Goal: Information Seeking & Learning: Learn about a topic

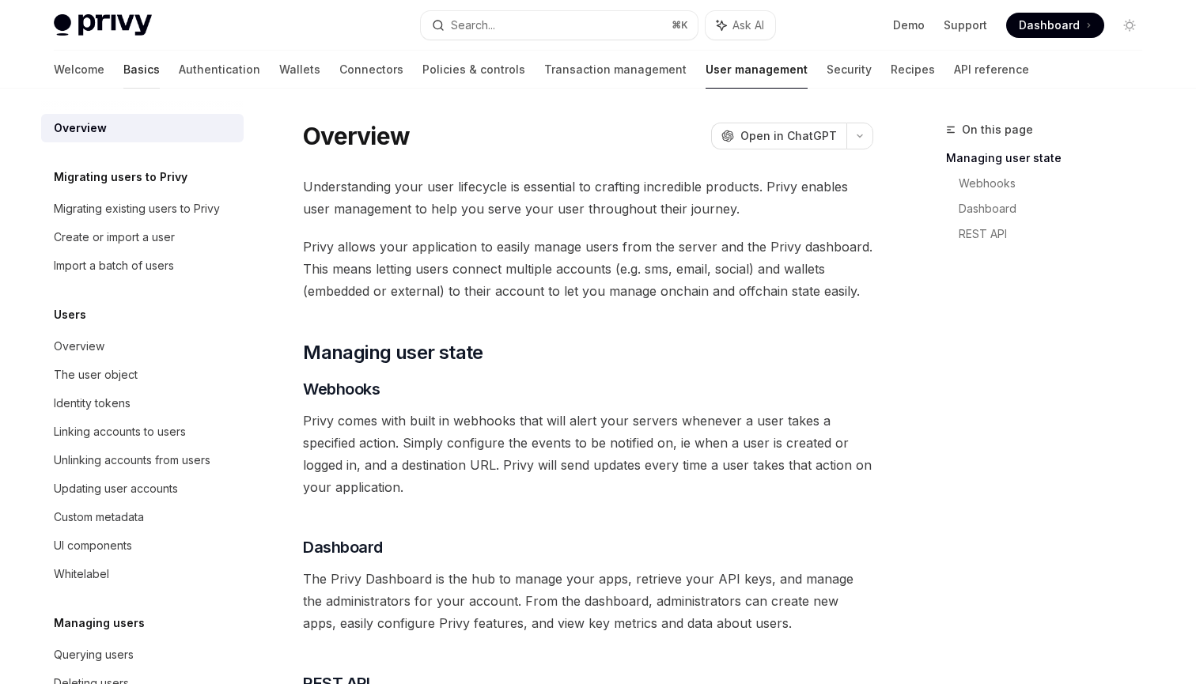
click at [123, 62] on link "Basics" at bounding box center [141, 70] width 36 height 38
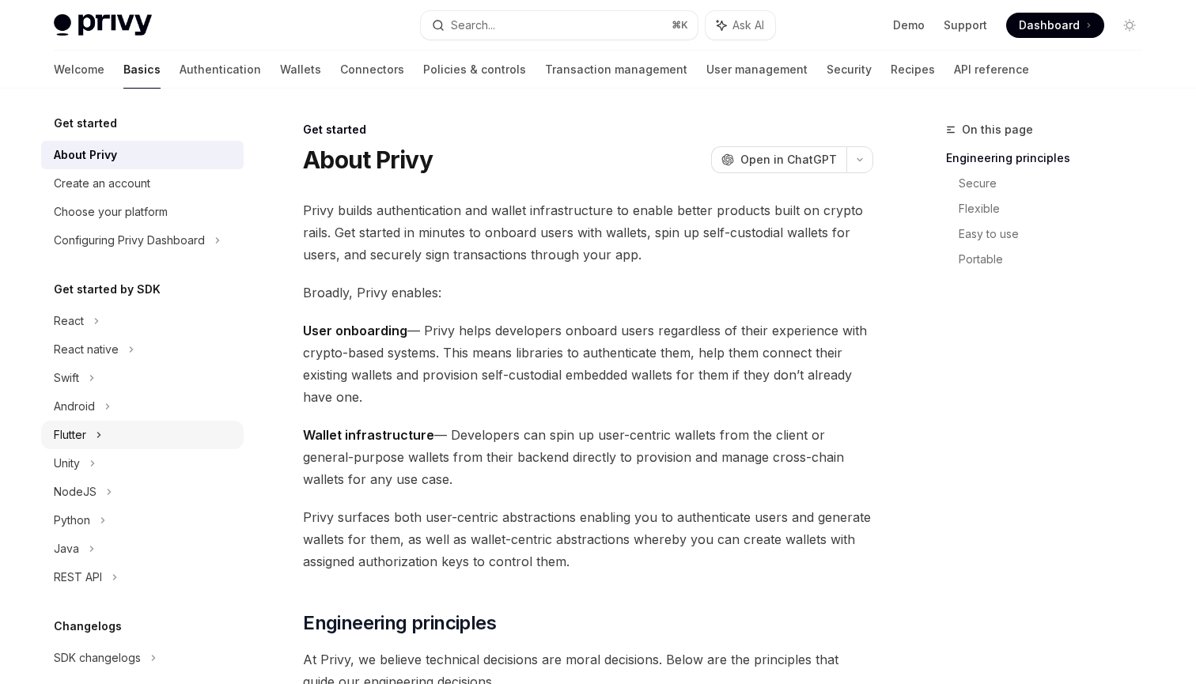
click at [158, 423] on div "Flutter" at bounding box center [142, 435] width 202 height 28
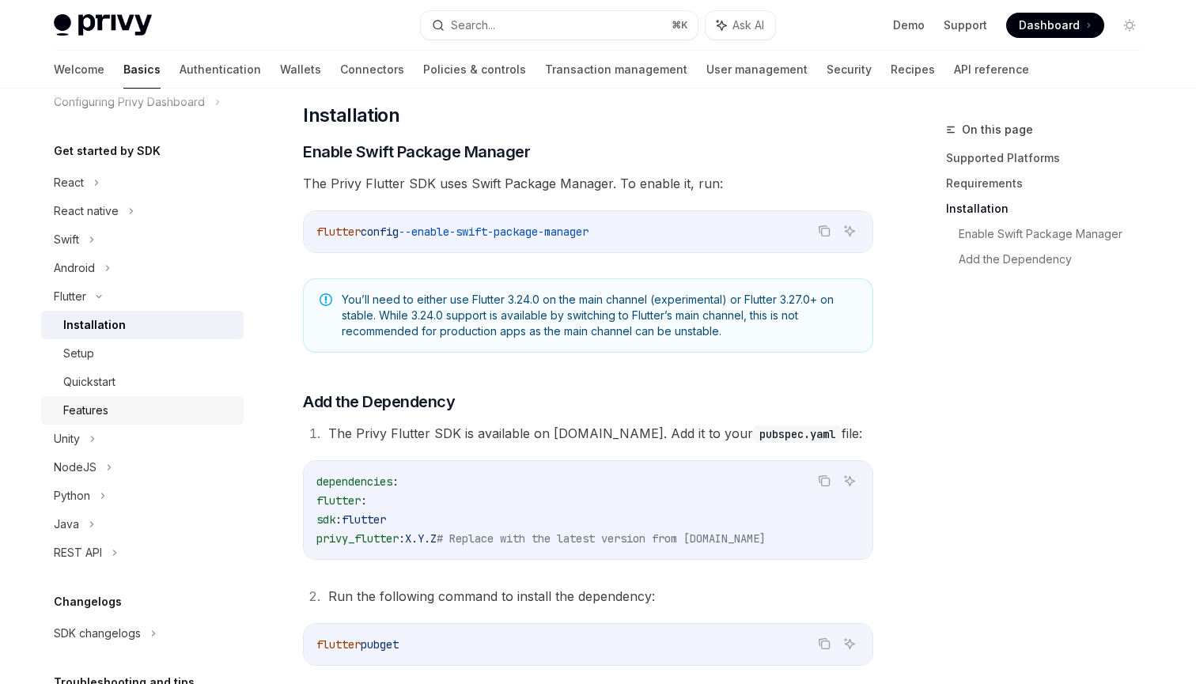
scroll to position [157, 0]
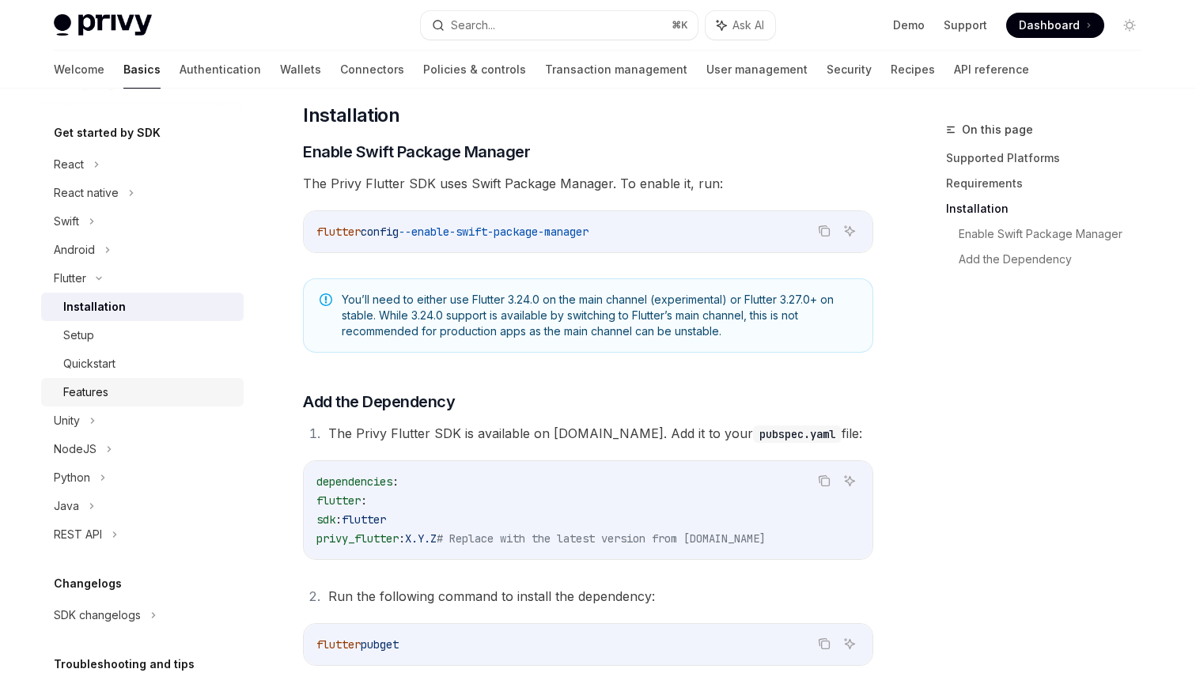
click at [138, 400] on div "Features" at bounding box center [148, 392] width 171 height 19
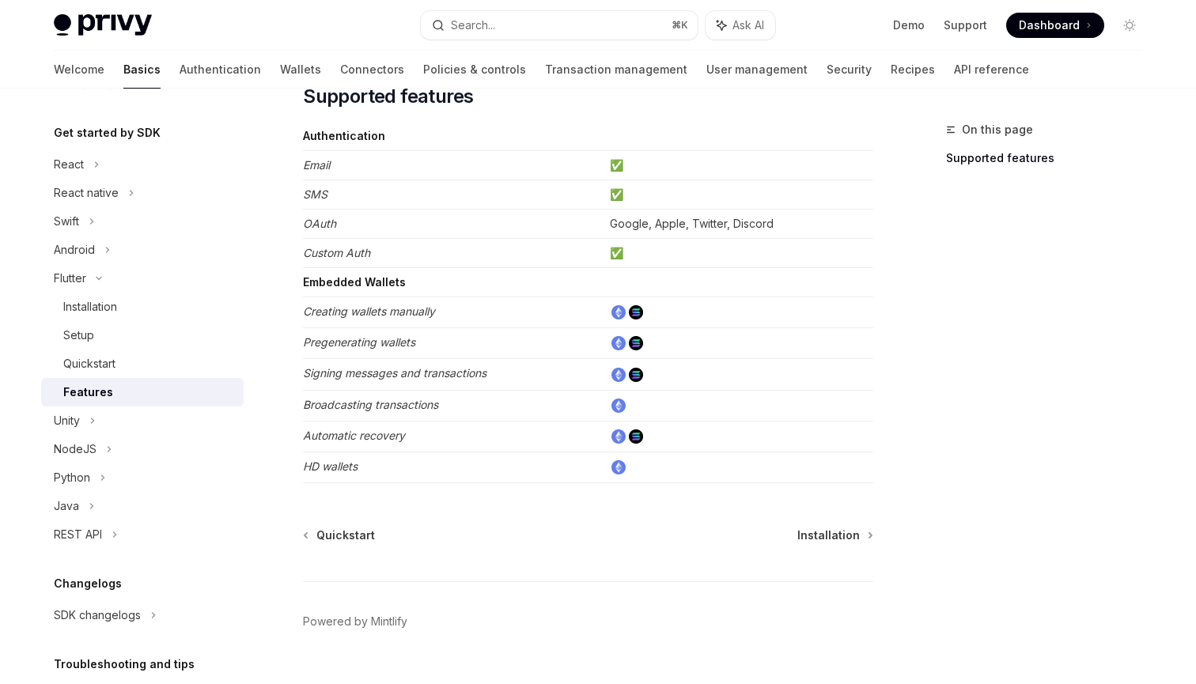
scroll to position [178, 0]
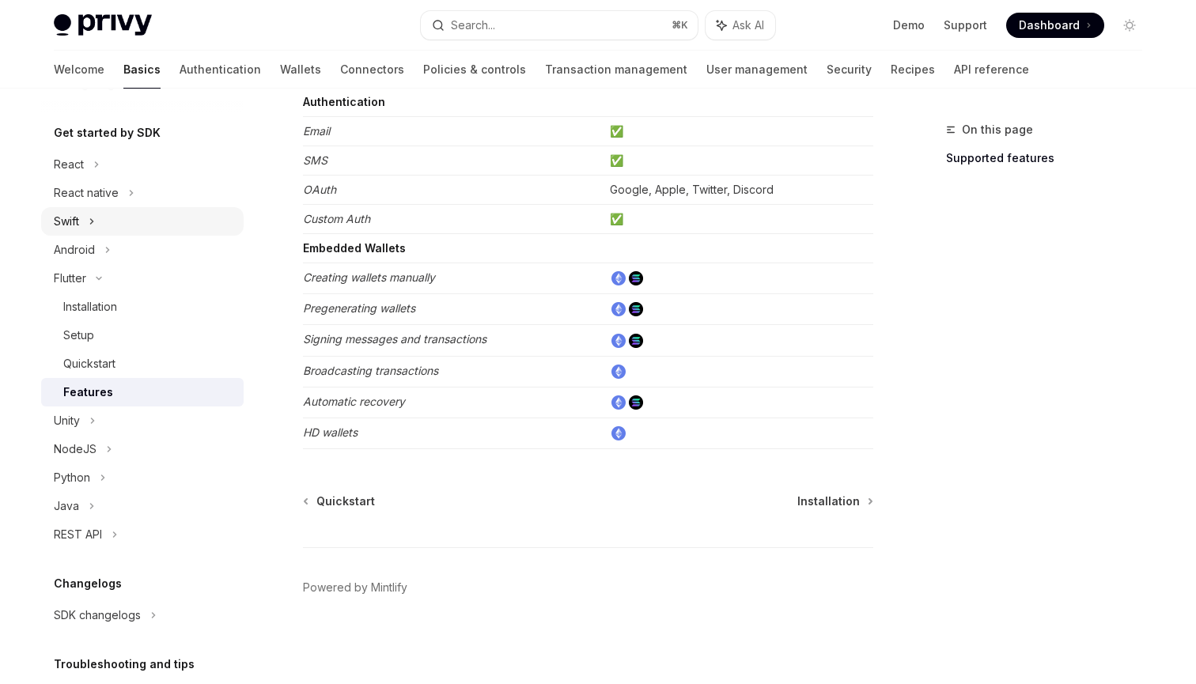
click at [152, 217] on div "Swift" at bounding box center [142, 221] width 202 height 28
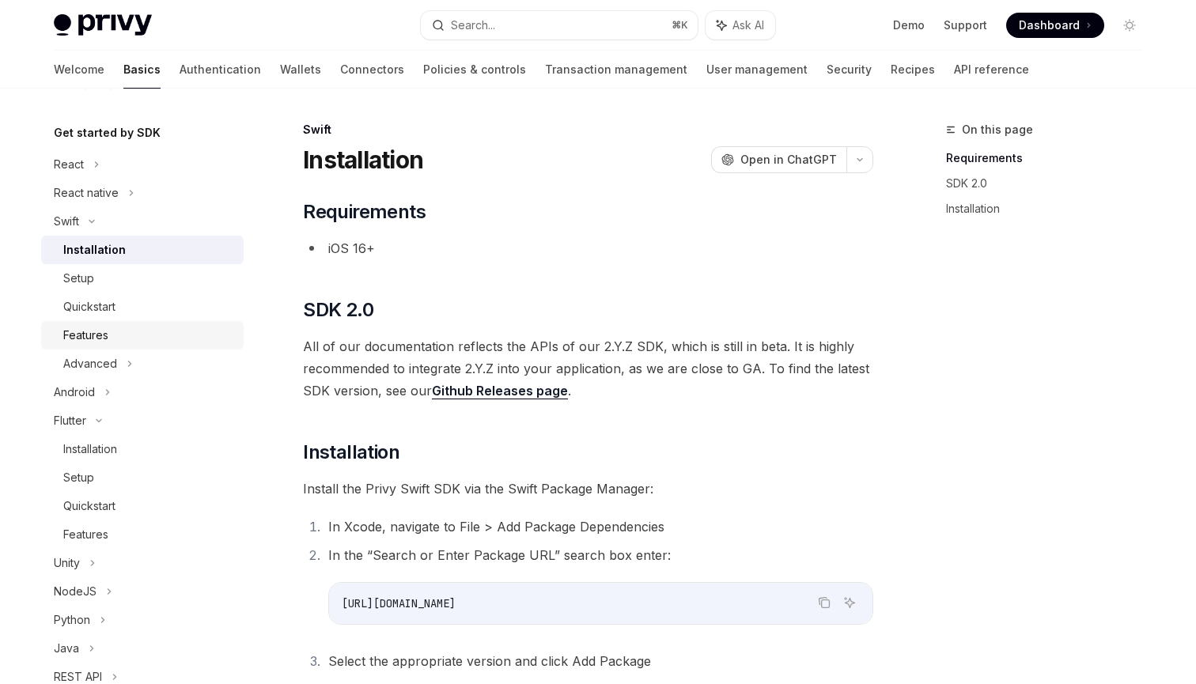
click at [137, 332] on div "Features" at bounding box center [148, 335] width 171 height 19
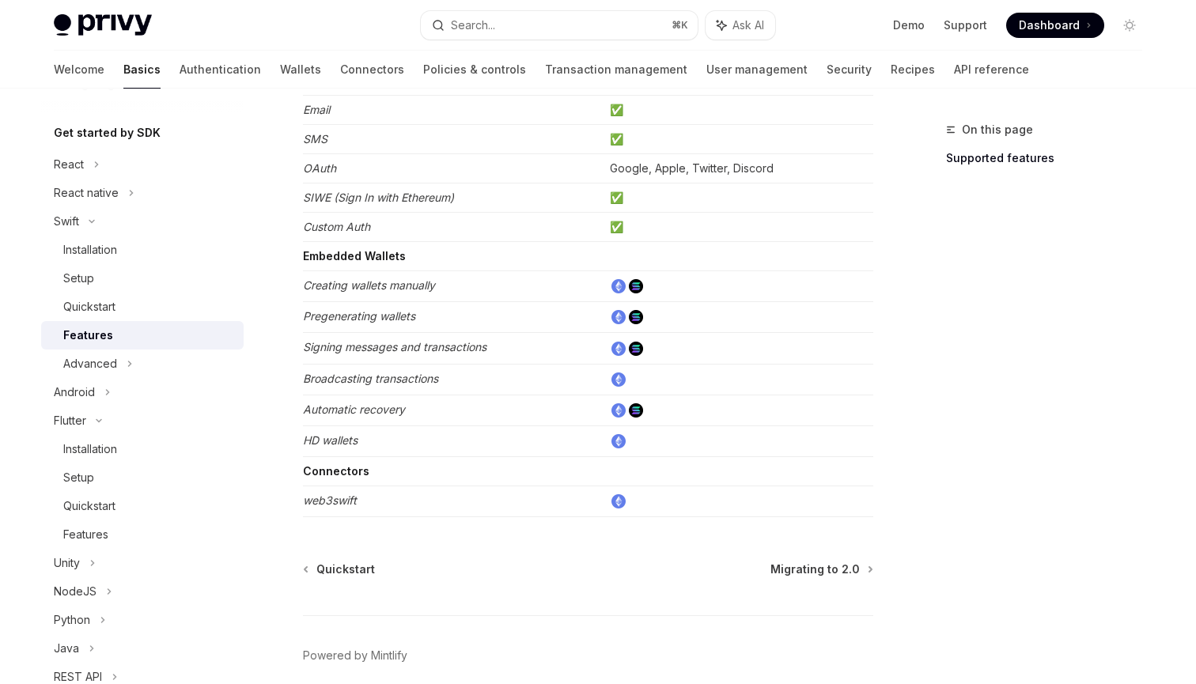
scroll to position [127, 0]
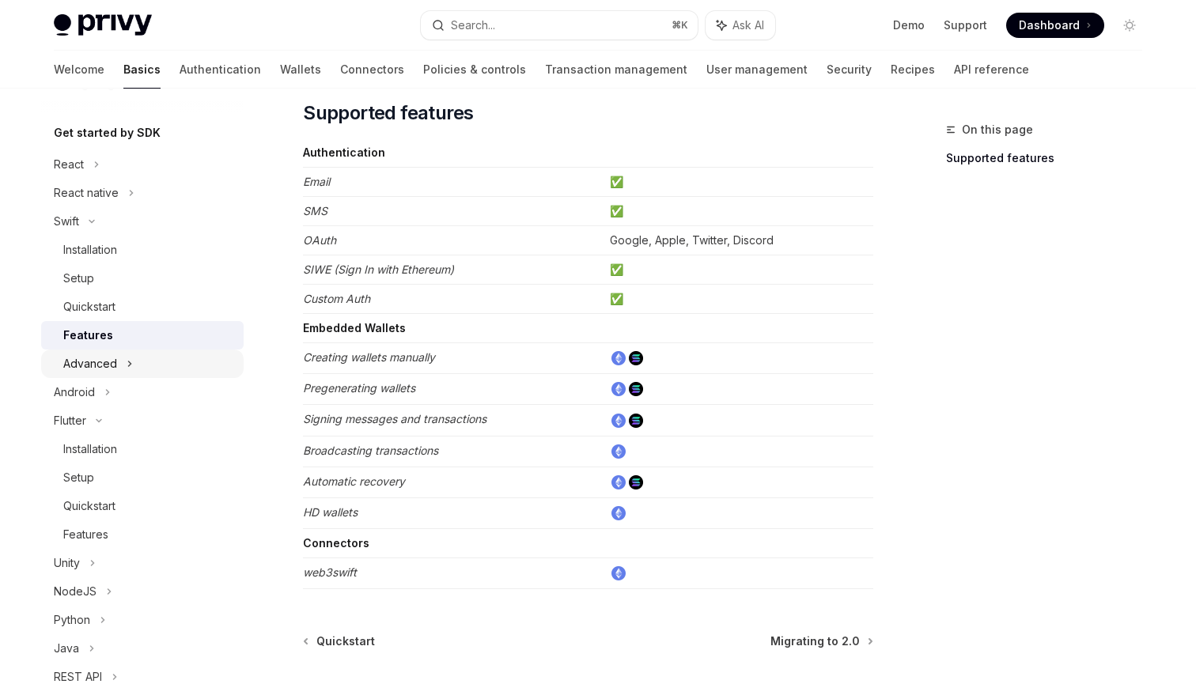
click at [152, 369] on div "Advanced" at bounding box center [142, 364] width 202 height 28
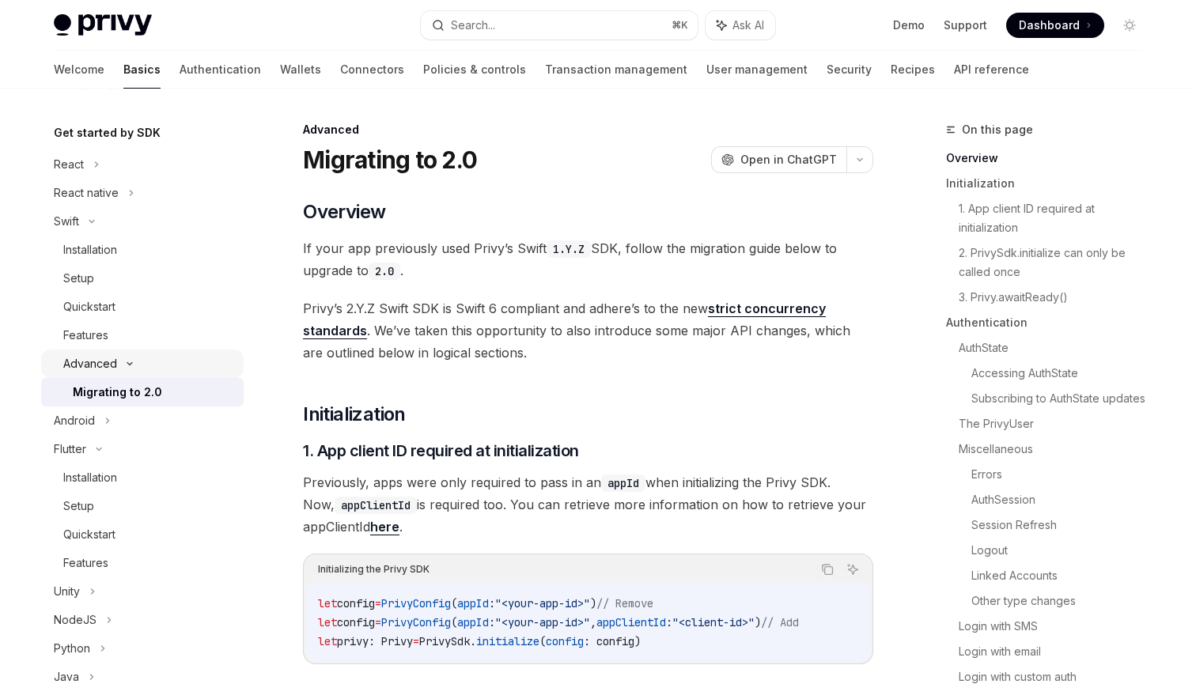
click at [152, 369] on div "Advanced" at bounding box center [142, 364] width 202 height 28
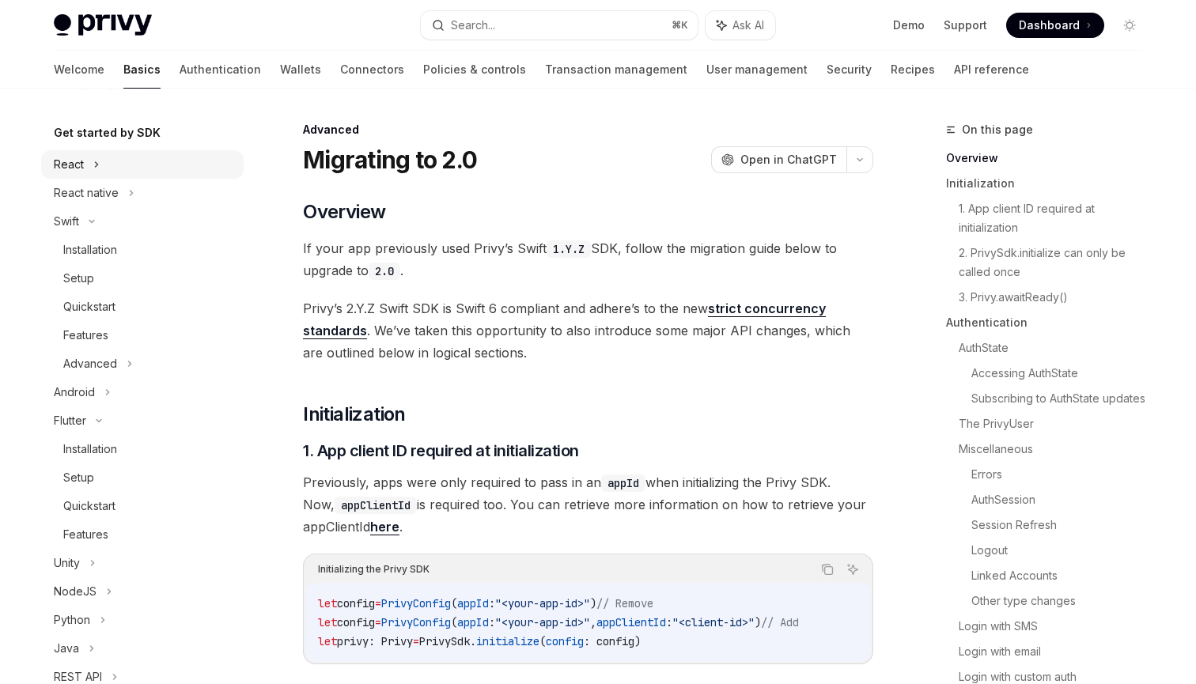
click at [138, 164] on div "React" at bounding box center [142, 164] width 202 height 28
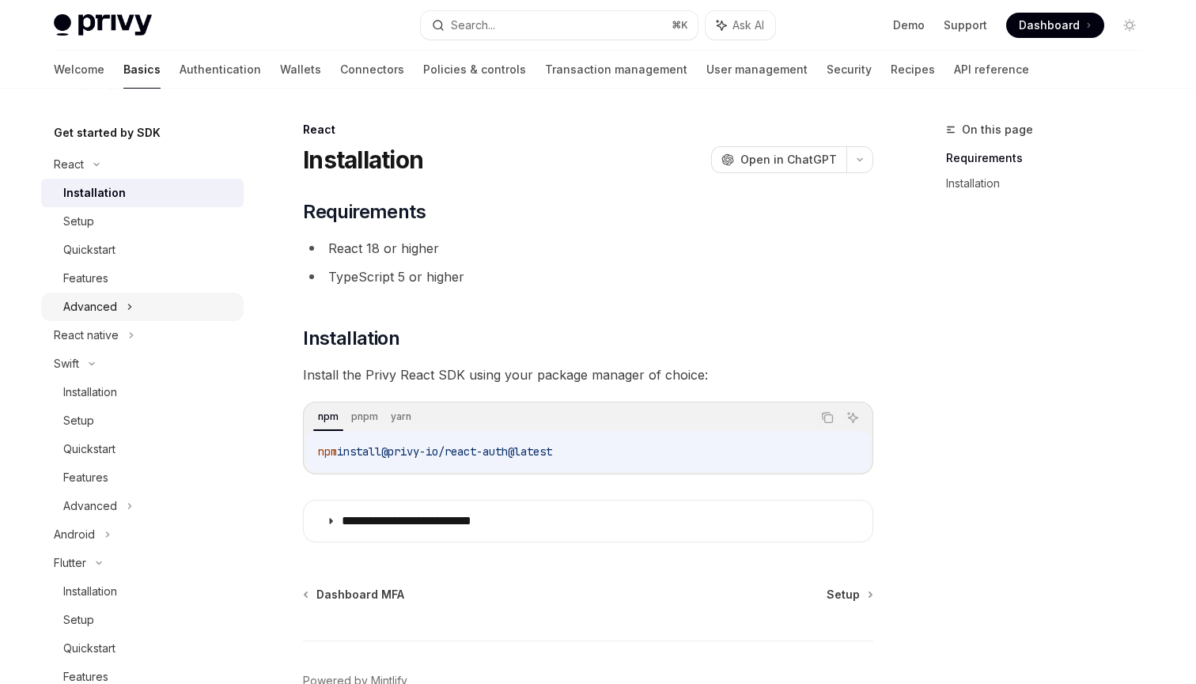
click at [140, 303] on div "Advanced" at bounding box center [142, 307] width 202 height 28
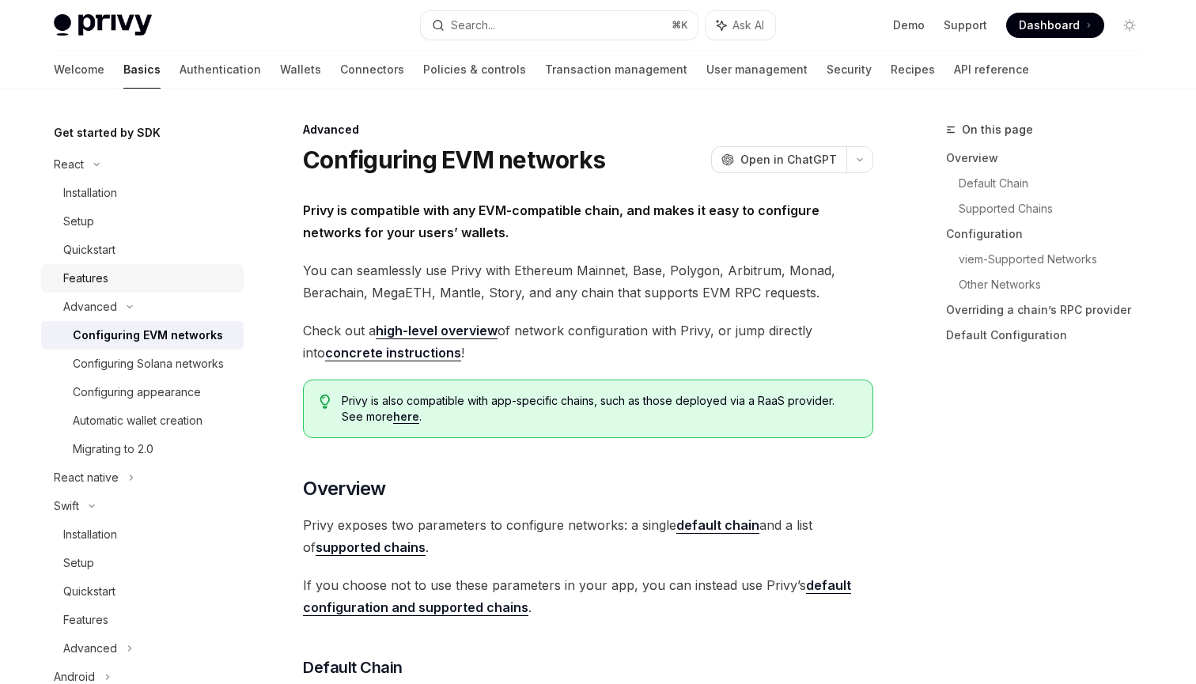
click at [140, 287] on div "Features" at bounding box center [148, 278] width 171 height 19
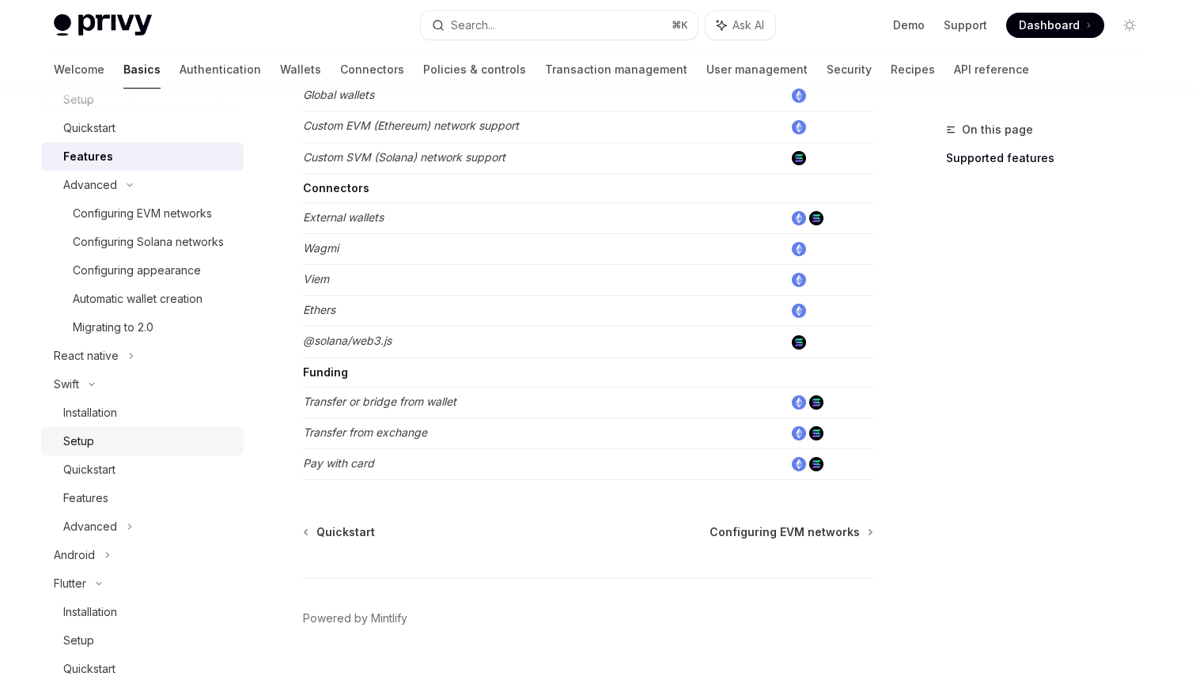
scroll to position [293, 0]
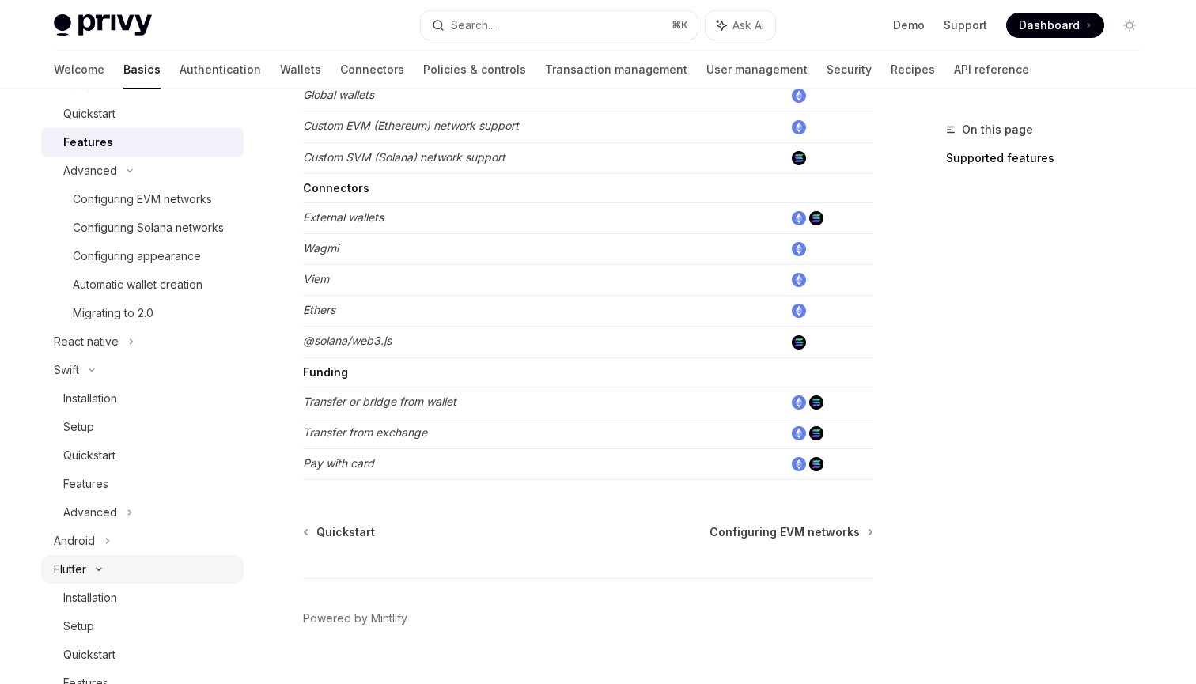
click at [100, 566] on icon at bounding box center [98, 569] width 19 height 6
click at [105, 573] on div "Flutter" at bounding box center [142, 569] width 202 height 28
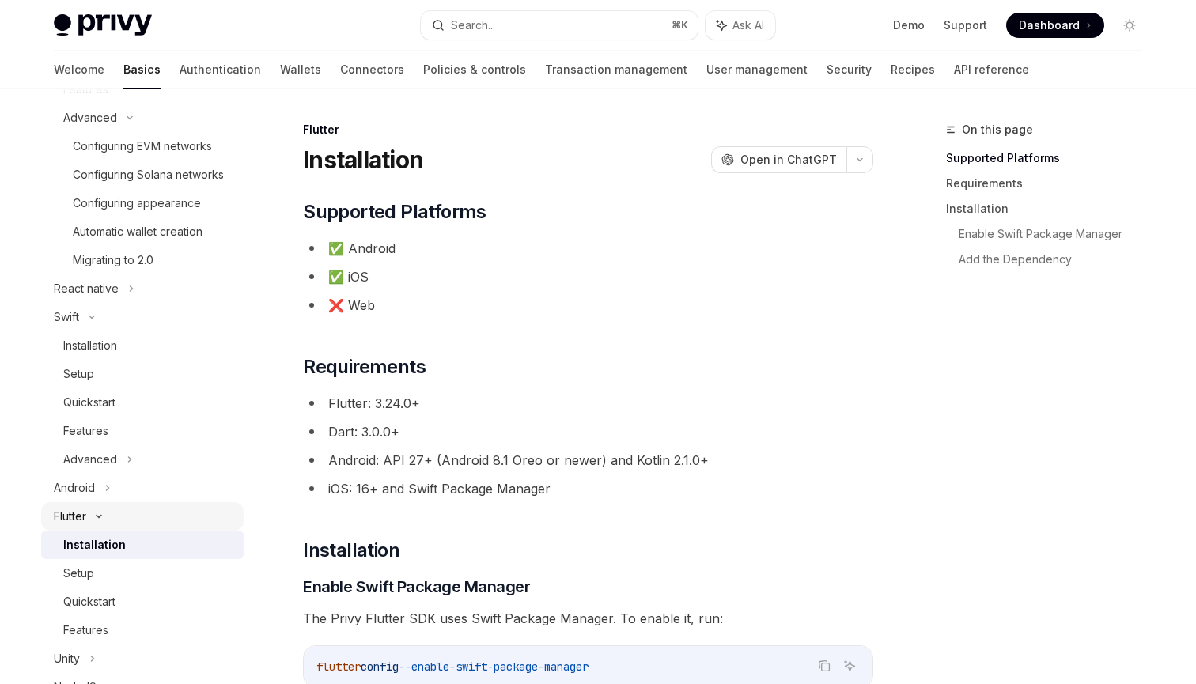
scroll to position [388, 0]
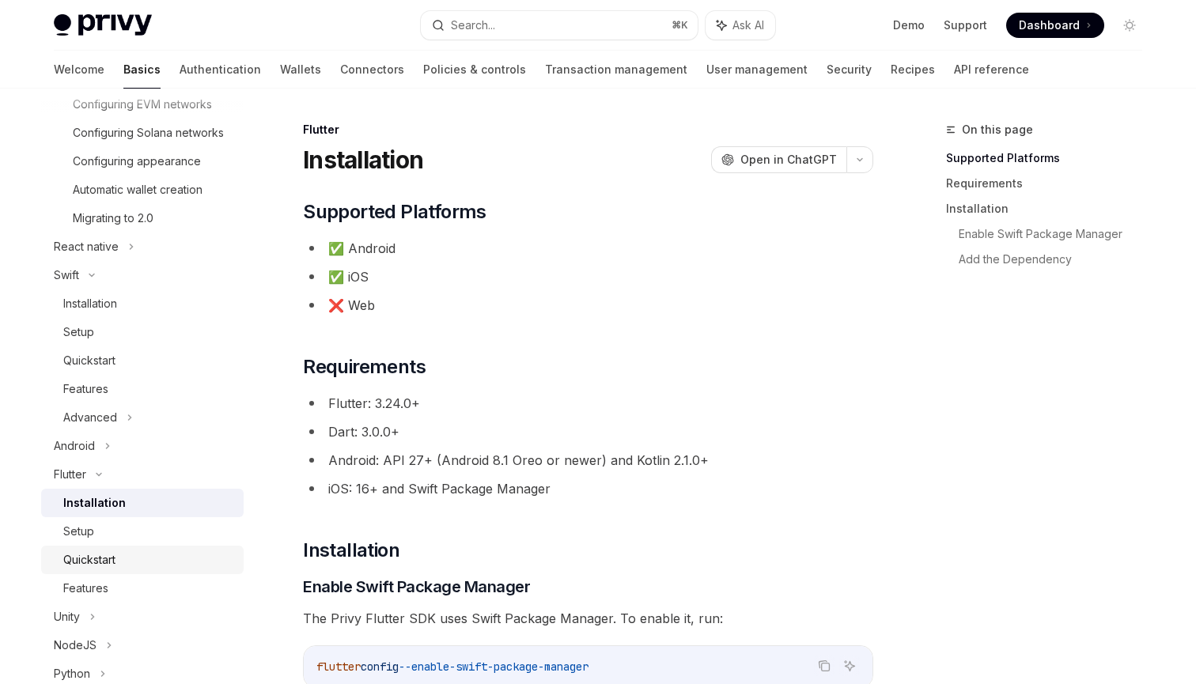
click at [126, 563] on div "Quickstart" at bounding box center [148, 559] width 171 height 19
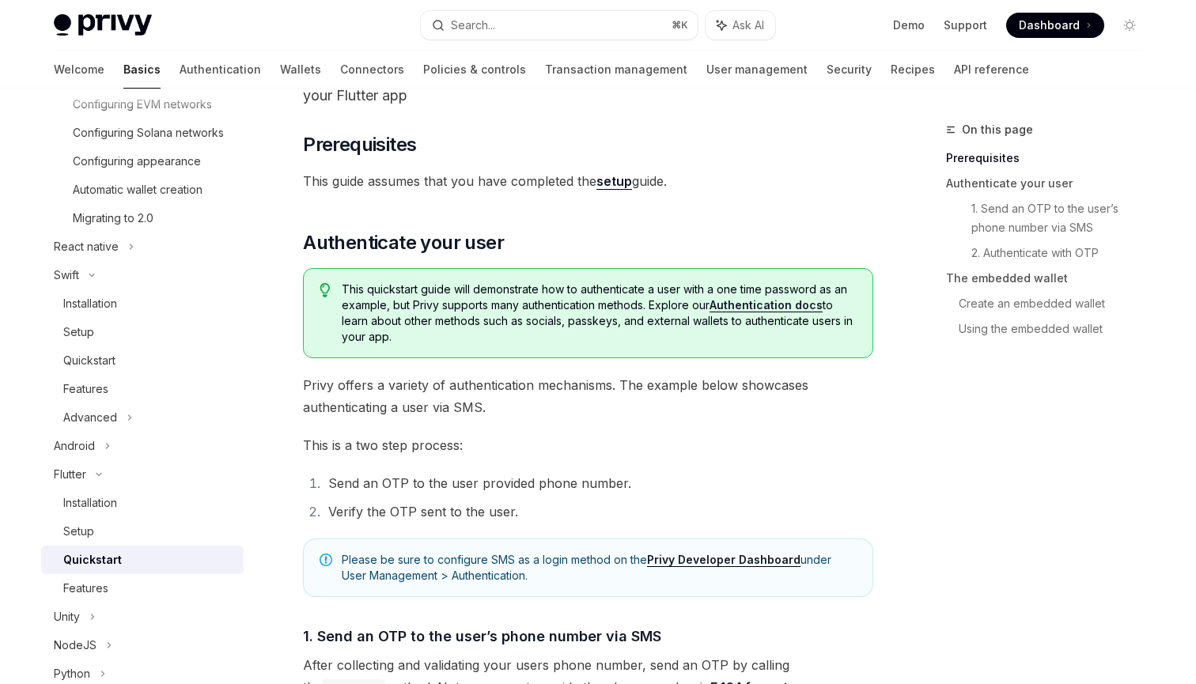
scroll to position [199, 0]
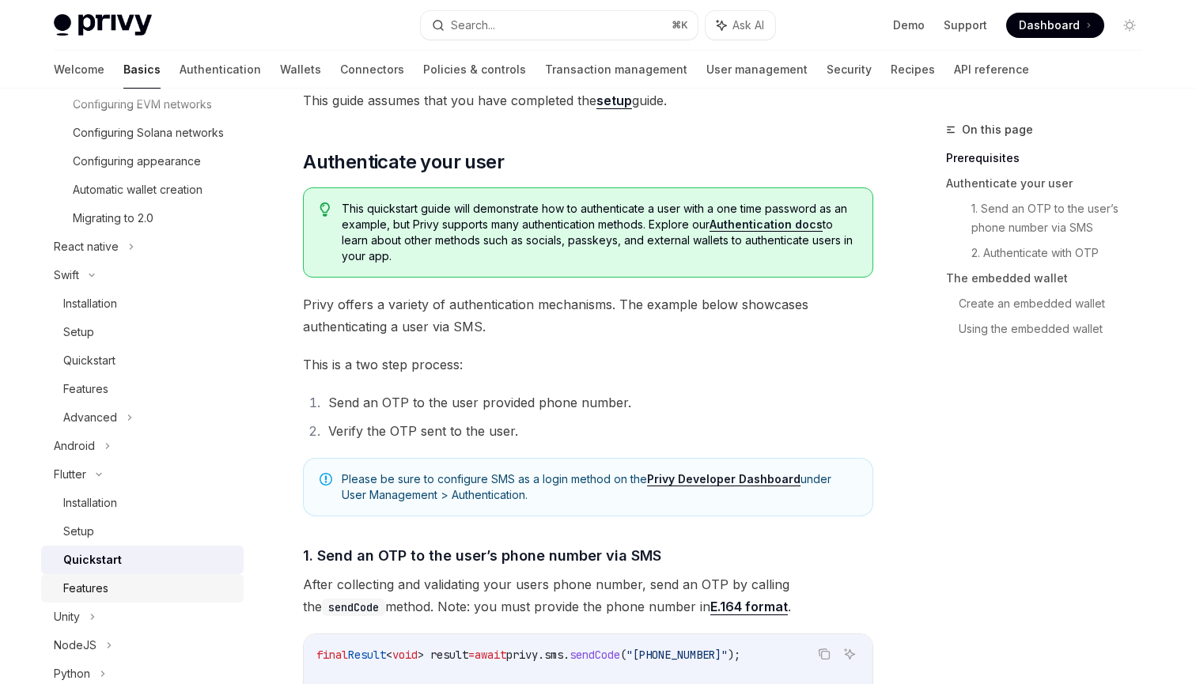
click at [191, 577] on link "Features" at bounding box center [142, 588] width 202 height 28
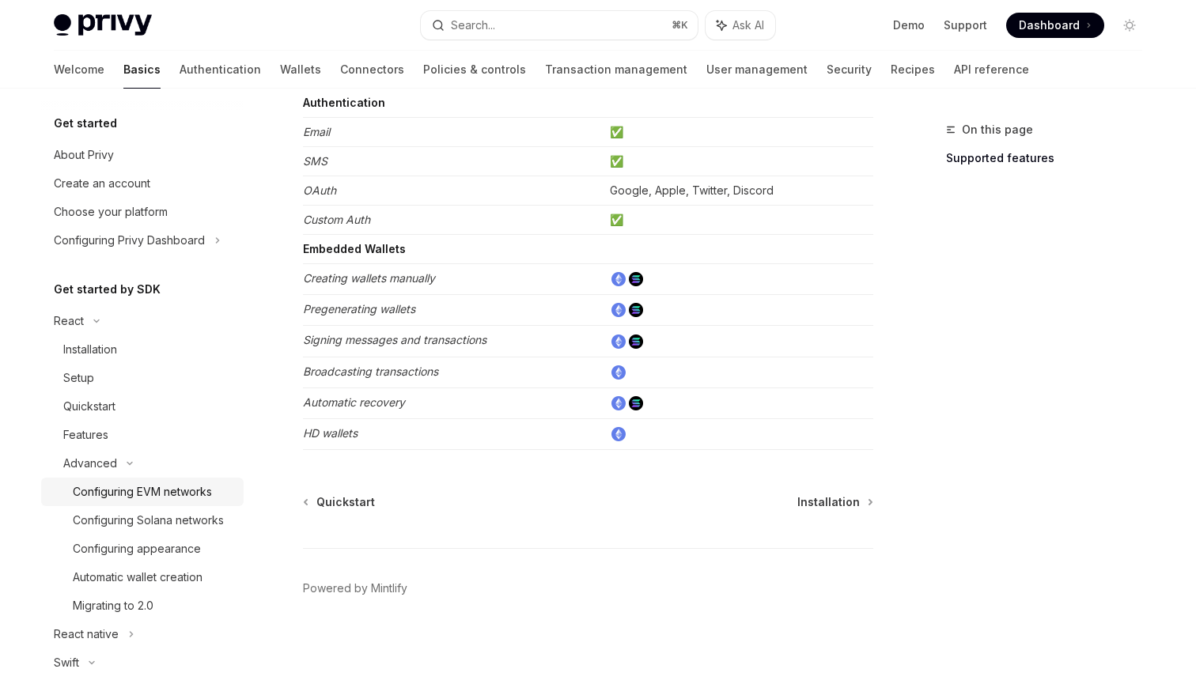
scroll to position [68, 0]
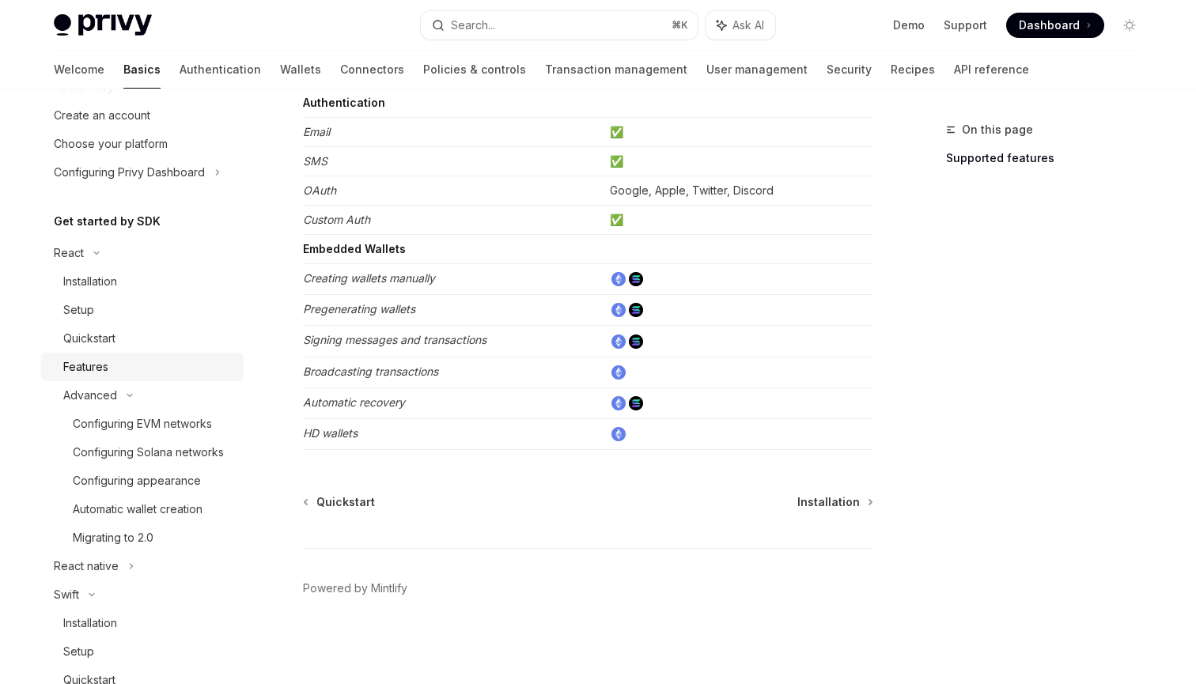
click at [124, 369] on div "Features" at bounding box center [148, 366] width 171 height 19
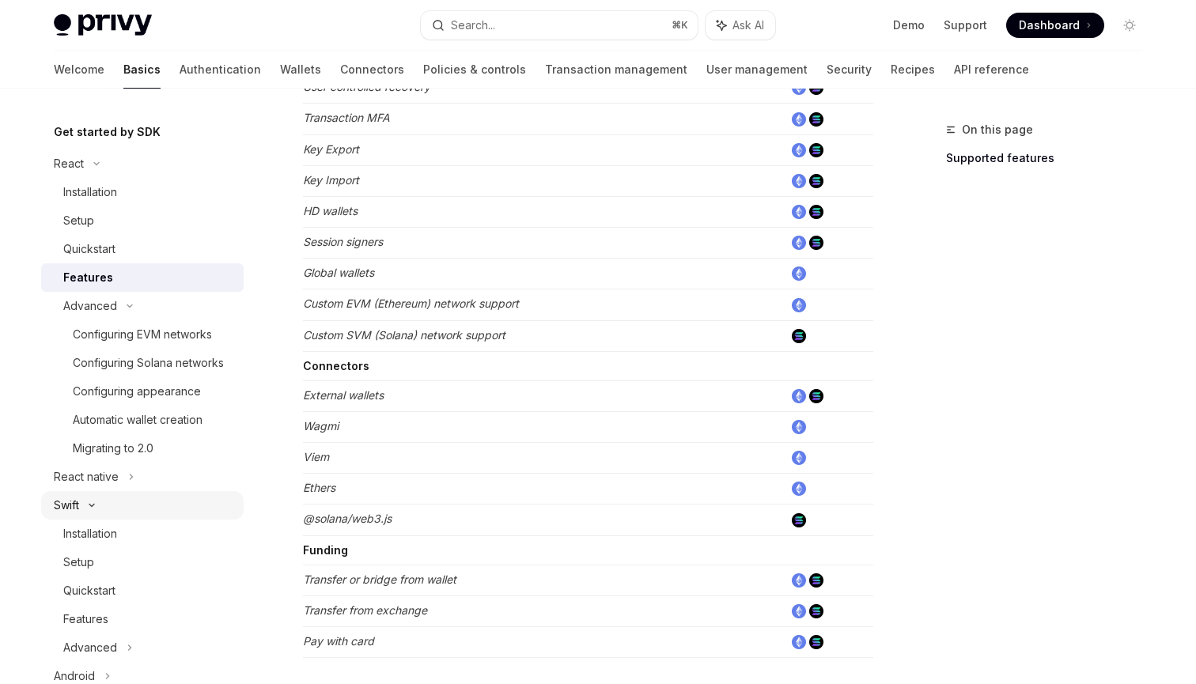
scroll to position [188, 0]
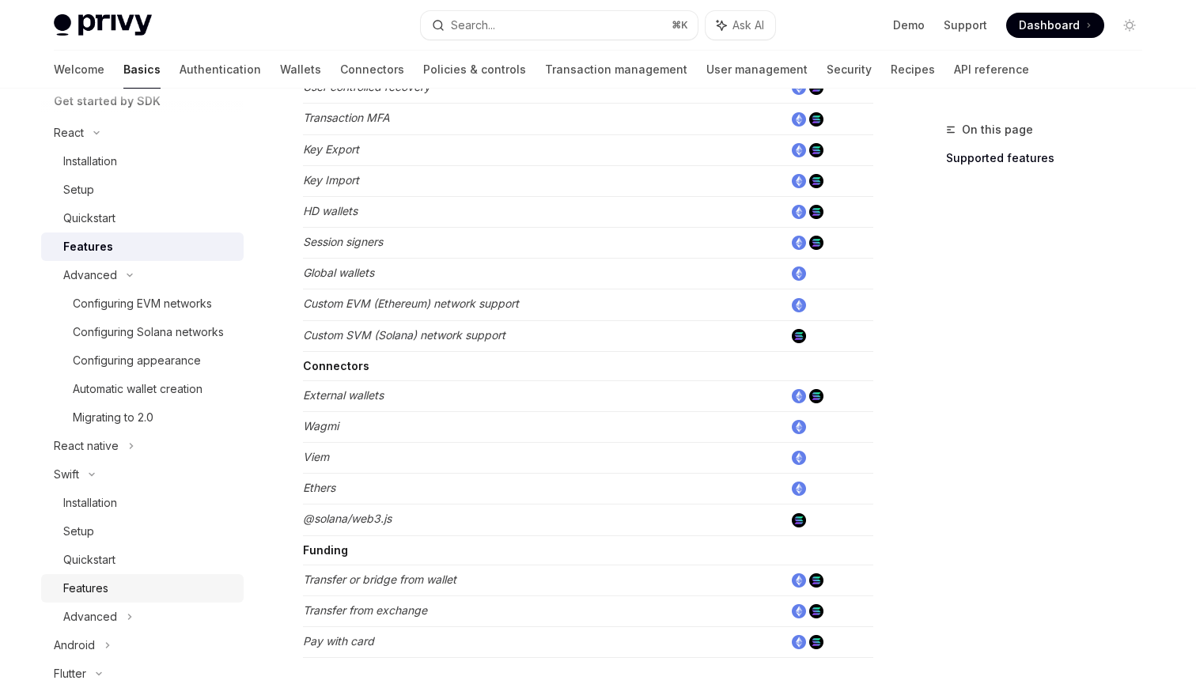
click at [116, 596] on div "Features" at bounding box center [148, 588] width 171 height 19
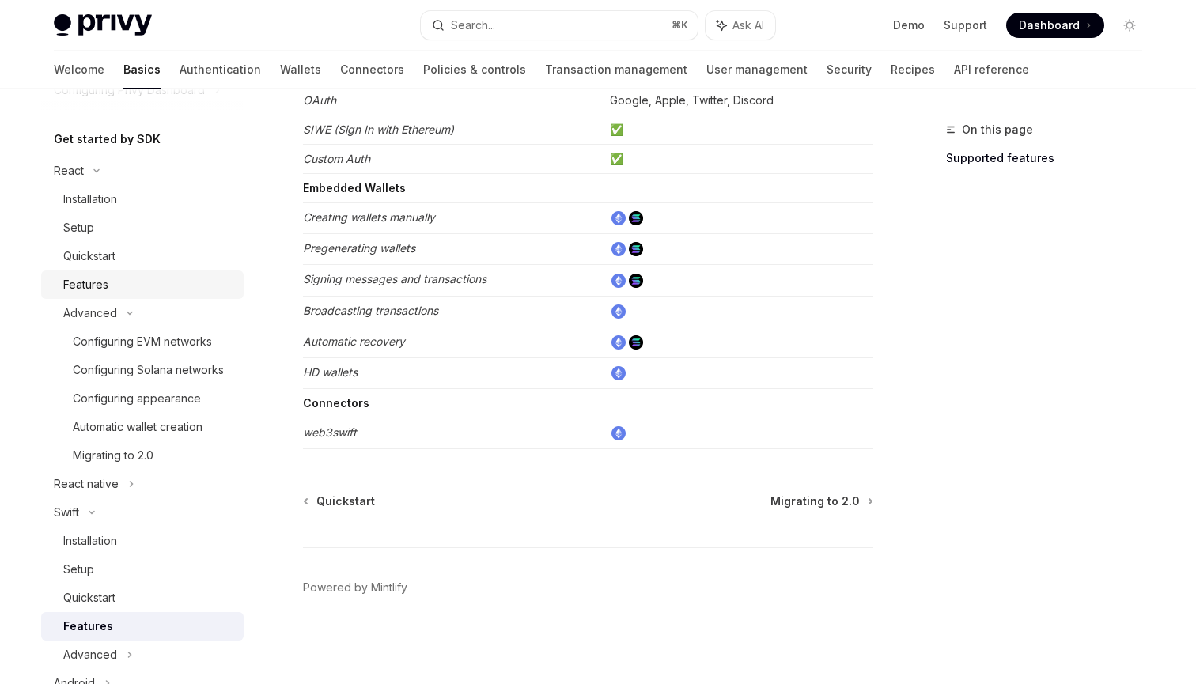
click at [157, 286] on div "Features" at bounding box center [148, 284] width 171 height 19
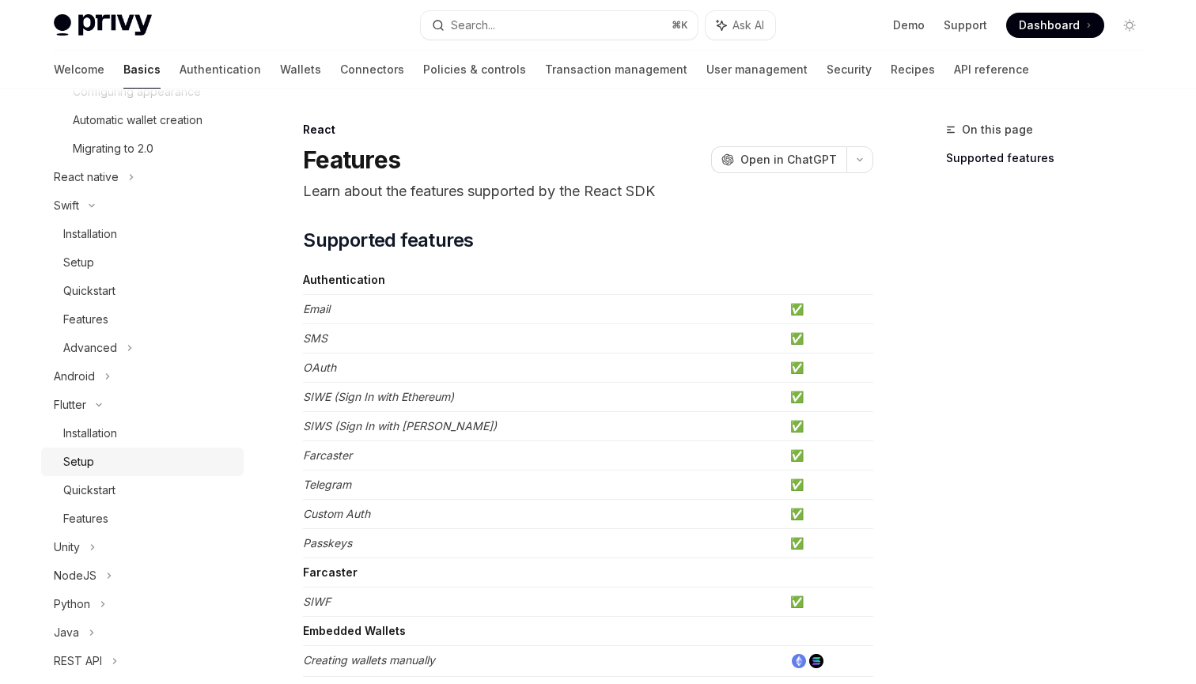
click at [100, 452] on link "Setup" at bounding box center [142, 462] width 202 height 28
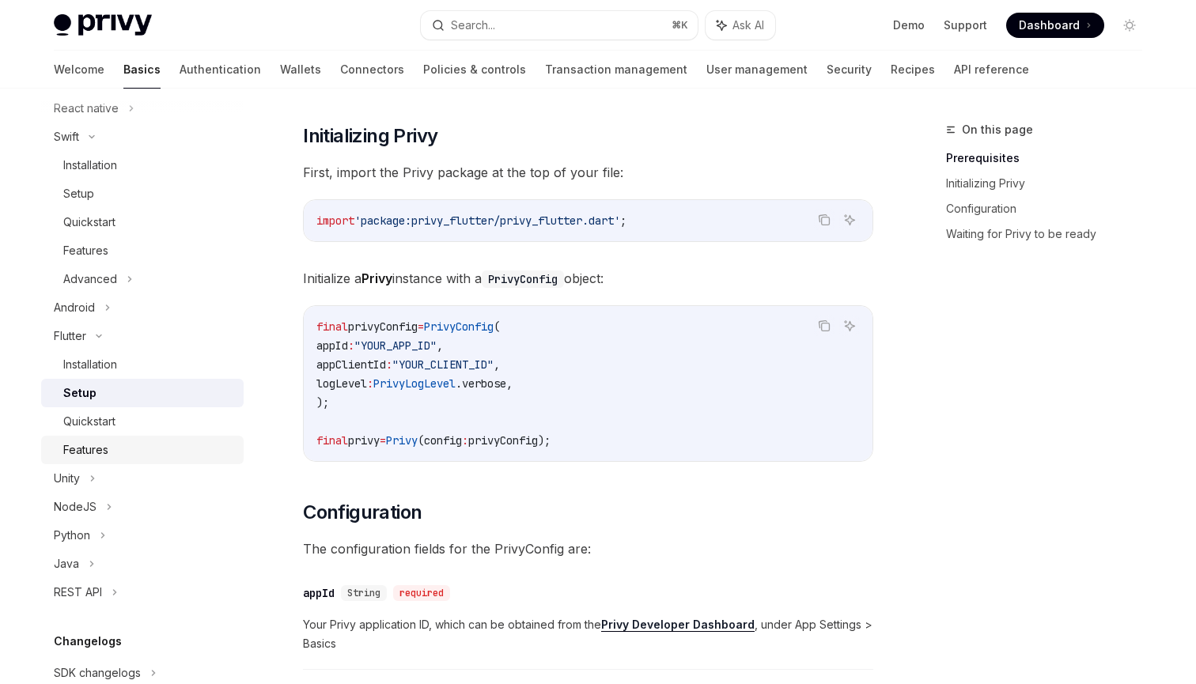
click at [105, 447] on div "Features" at bounding box center [85, 450] width 45 height 19
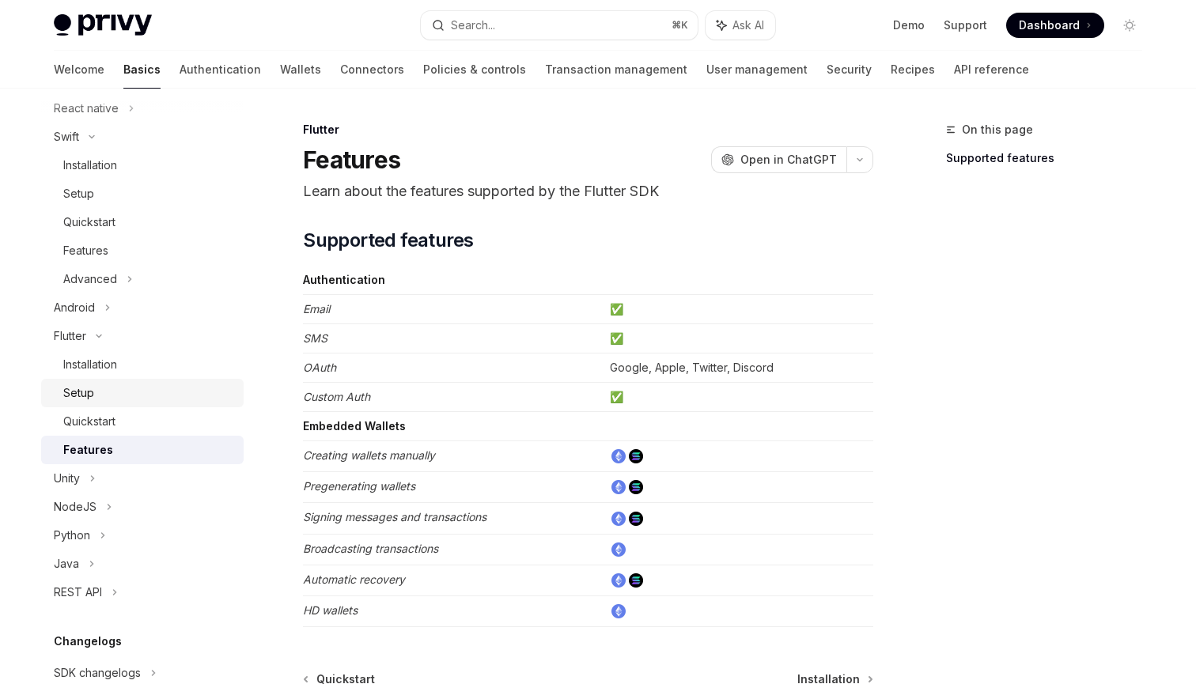
click at [145, 392] on div "Setup" at bounding box center [148, 393] width 171 height 19
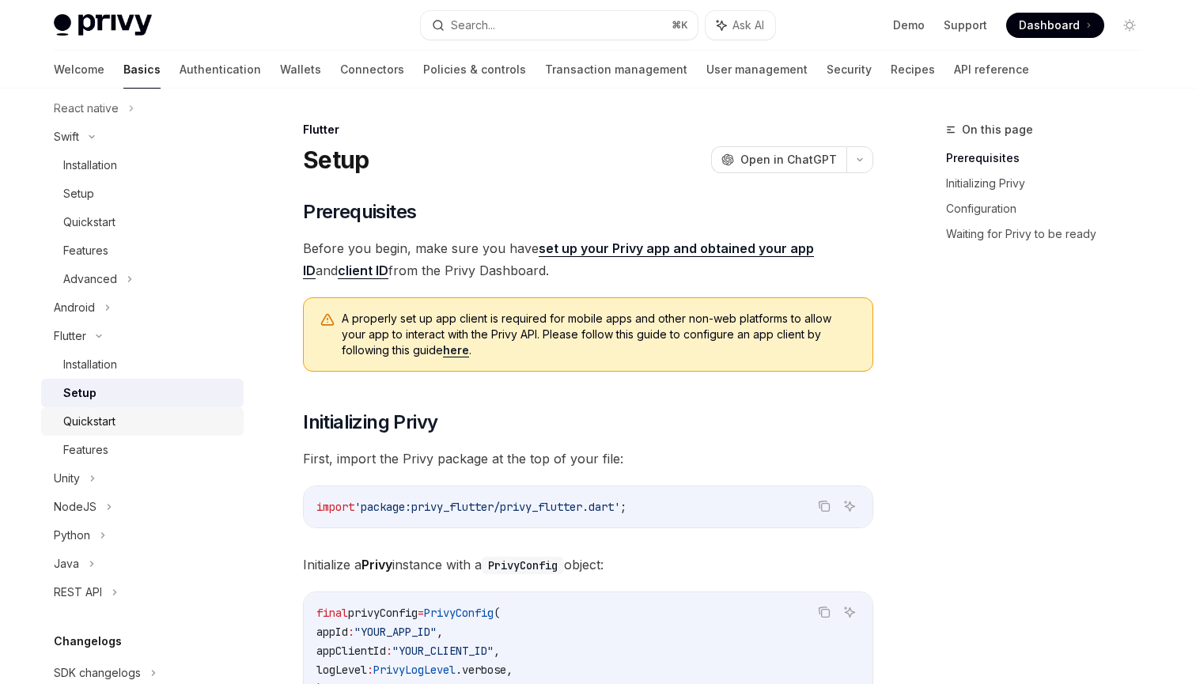
click at [121, 417] on div "Quickstart" at bounding box center [148, 421] width 171 height 19
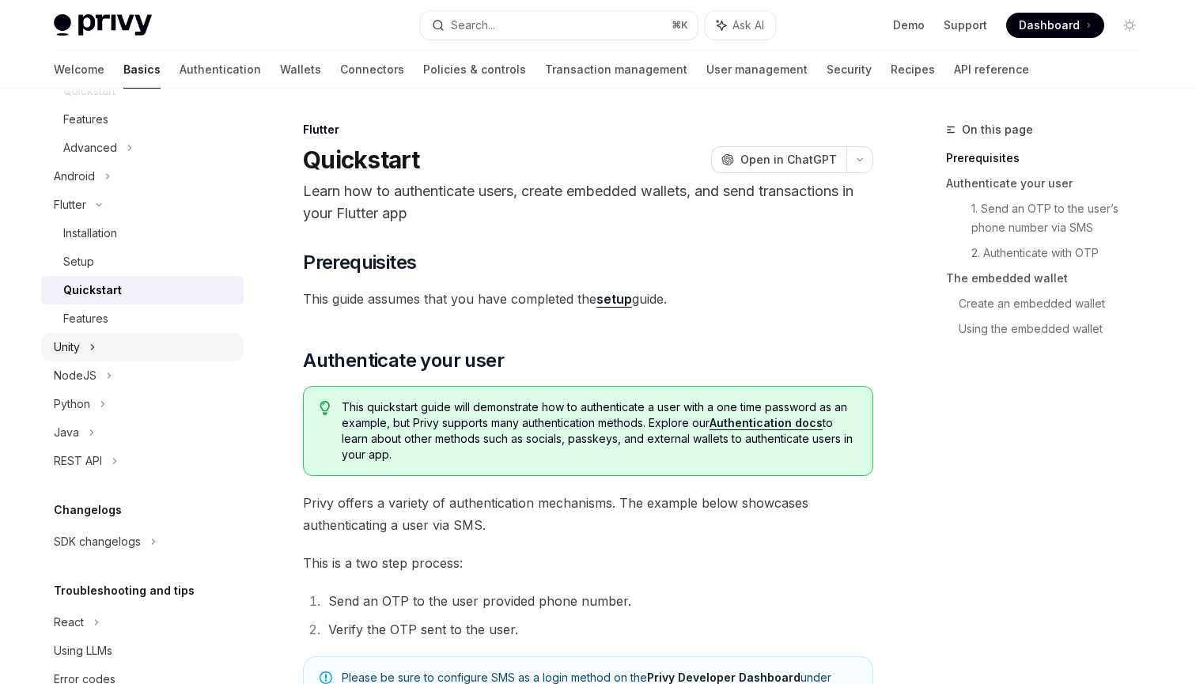
scroll to position [690, 0]
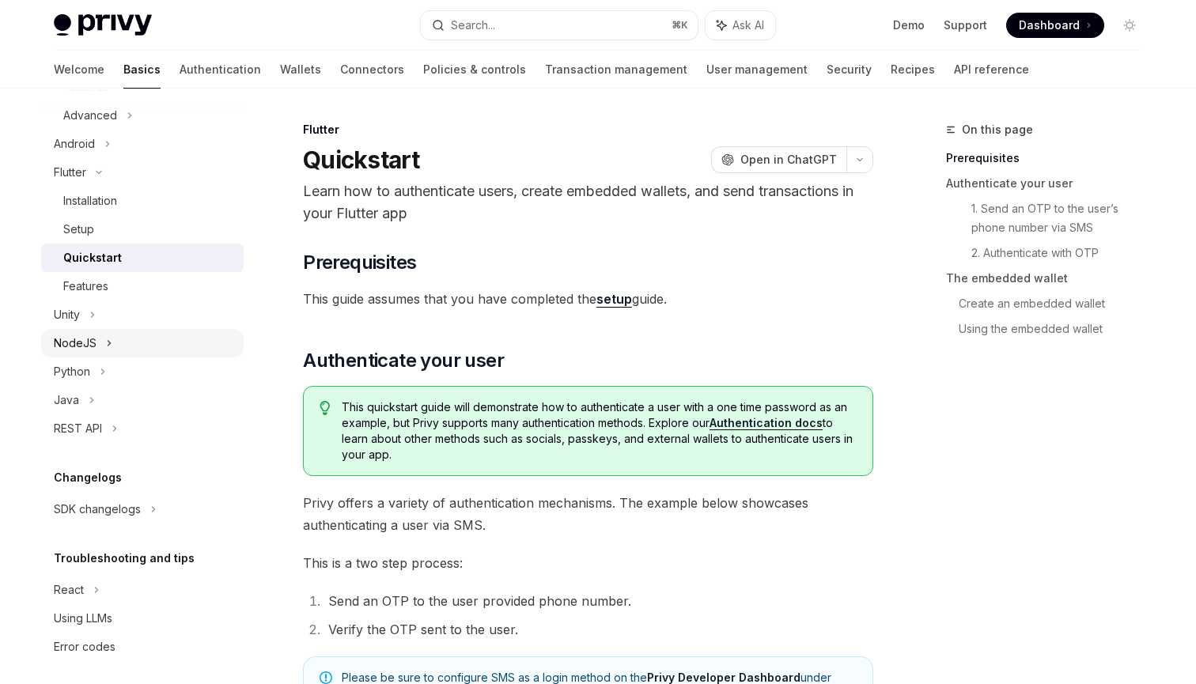
click at [132, 357] on div "NodeJS" at bounding box center [142, 343] width 202 height 28
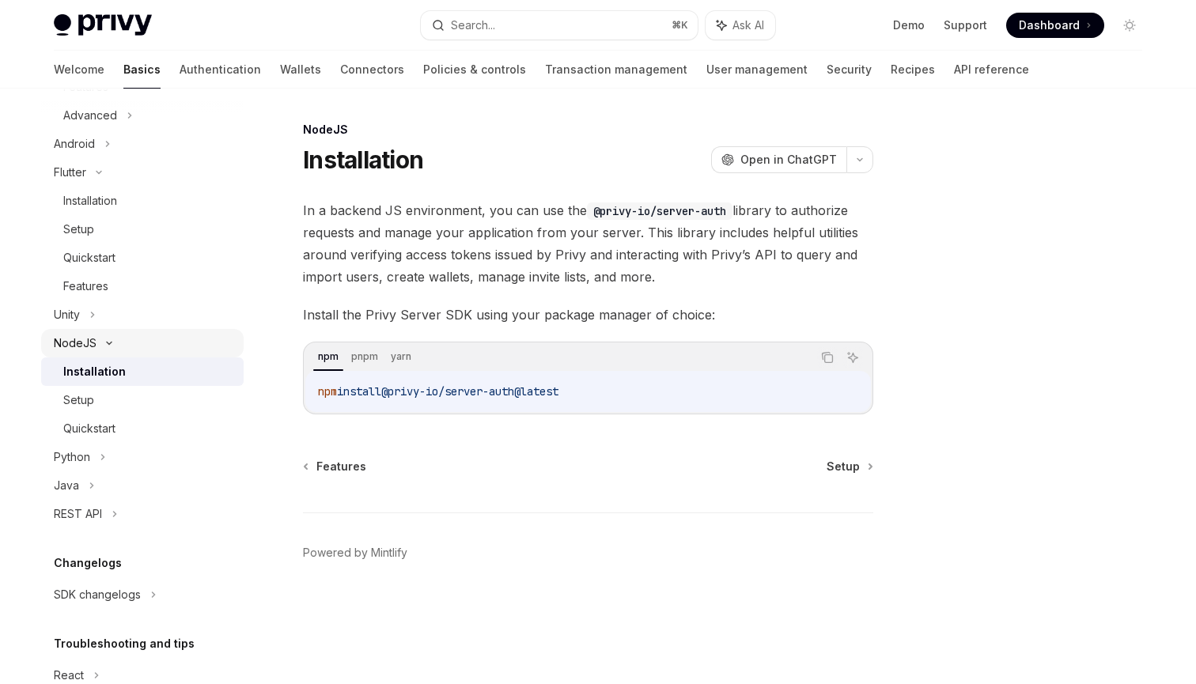
click at [142, 348] on div "NodeJS" at bounding box center [142, 343] width 202 height 28
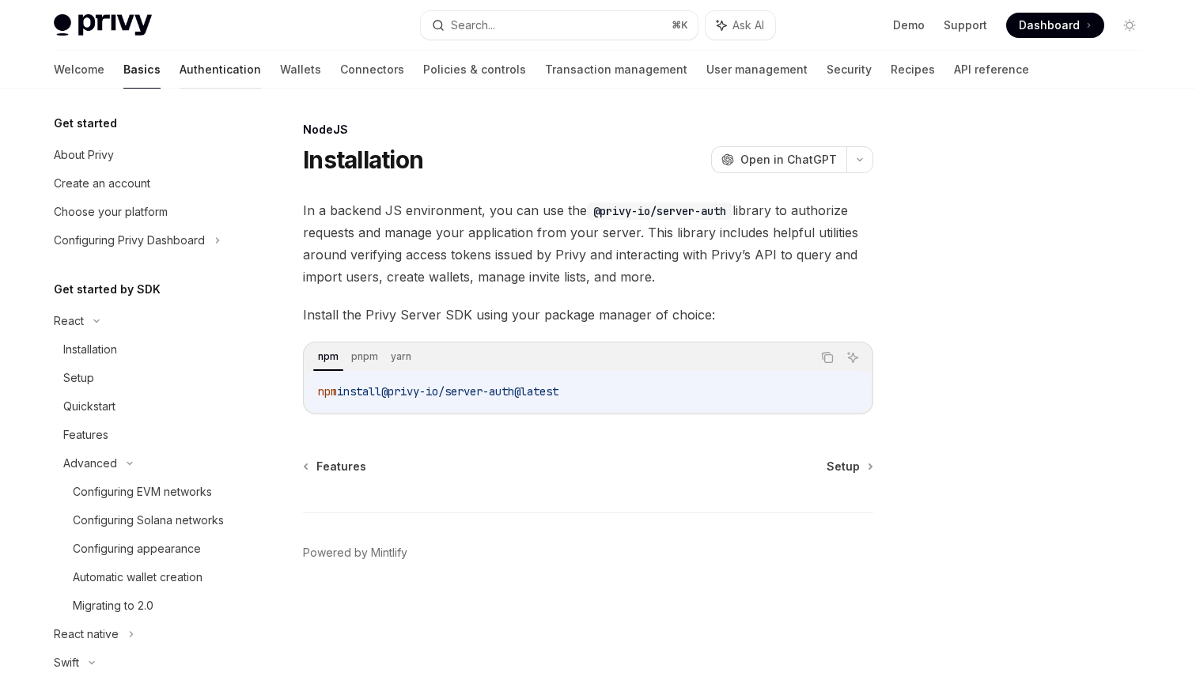
click at [180, 68] on link "Authentication" at bounding box center [220, 70] width 81 height 38
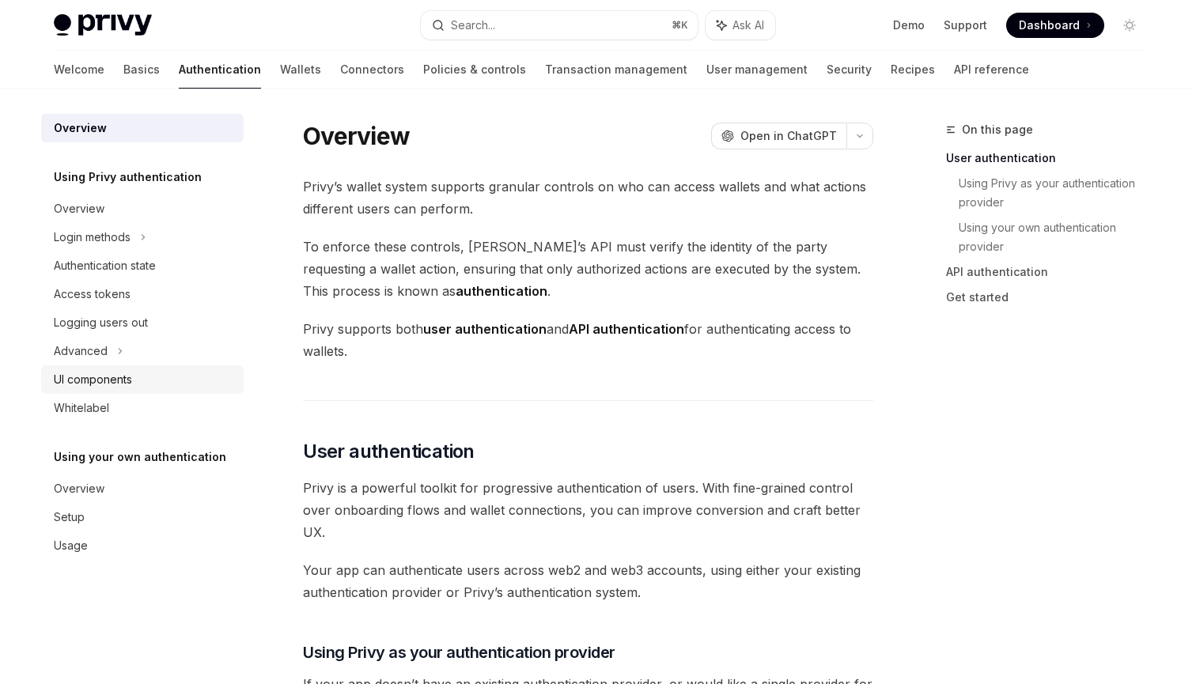
click at [115, 385] on div "UI components" at bounding box center [93, 379] width 78 height 19
type textarea "*"
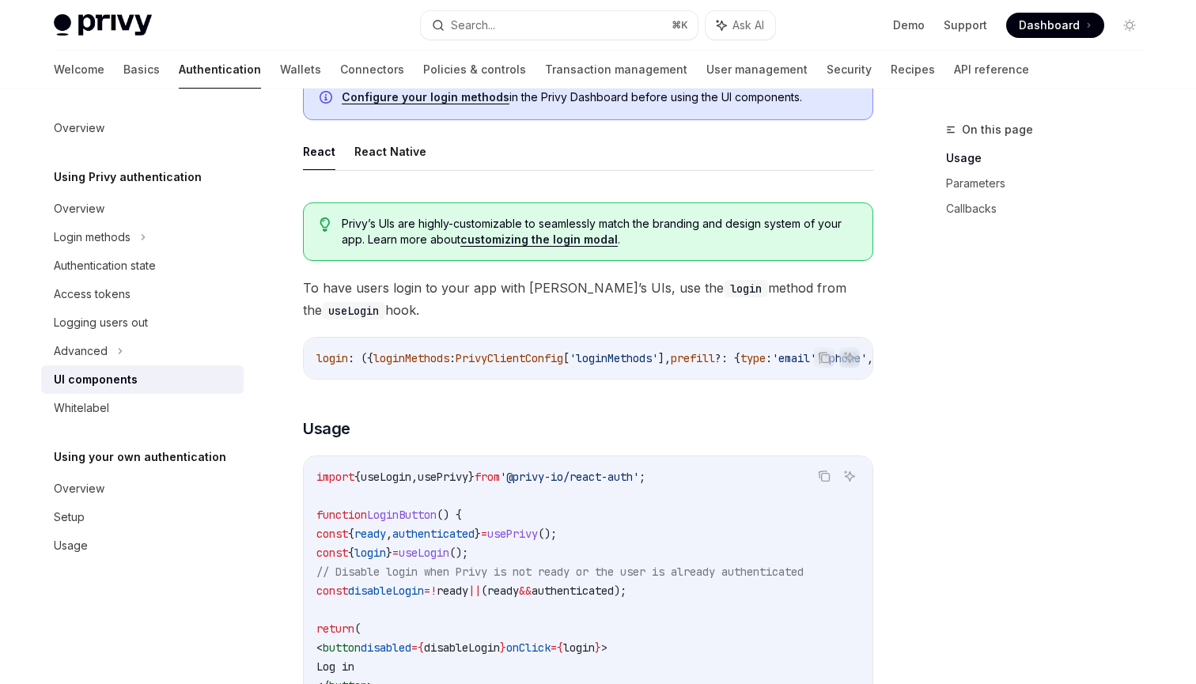
scroll to position [754, 0]
